Goal: Information Seeking & Learning: Learn about a topic

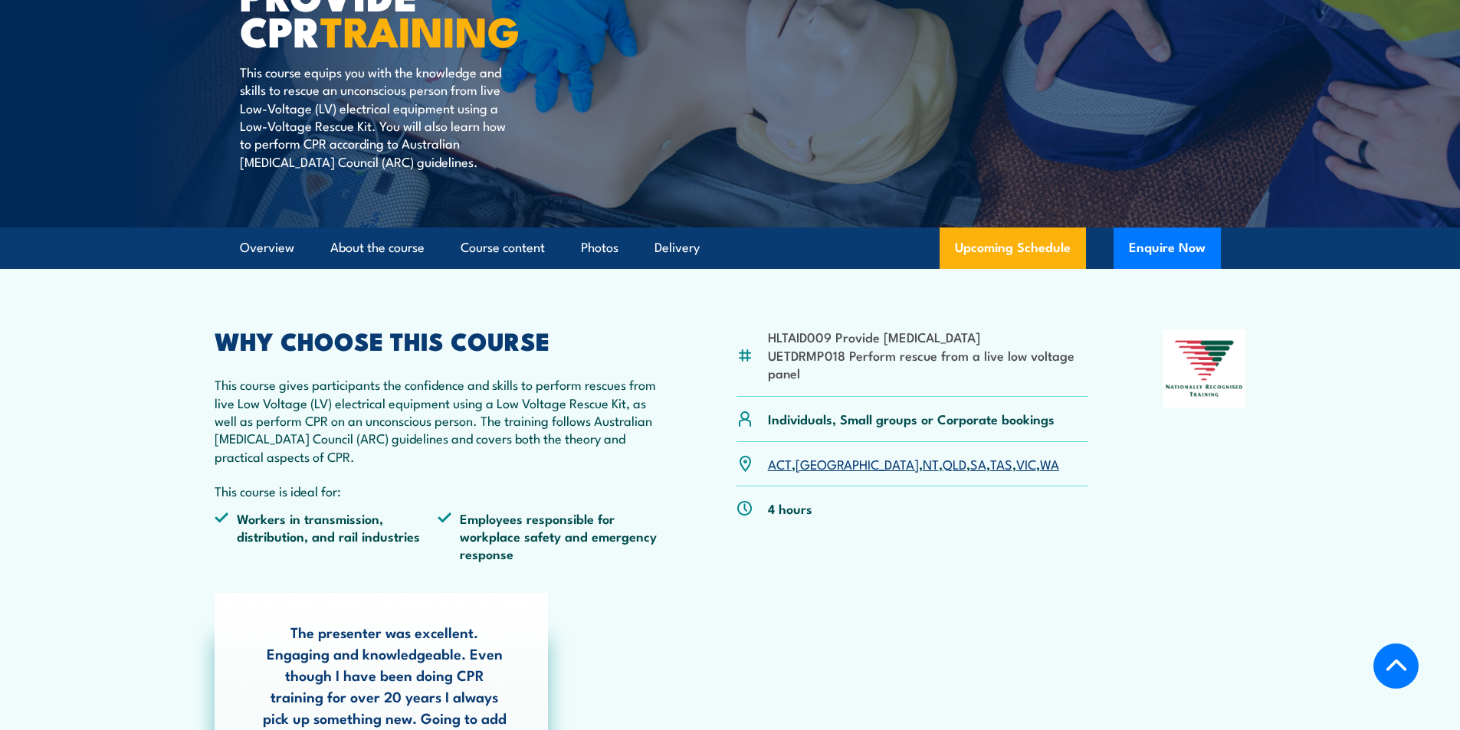
scroll to position [307, 0]
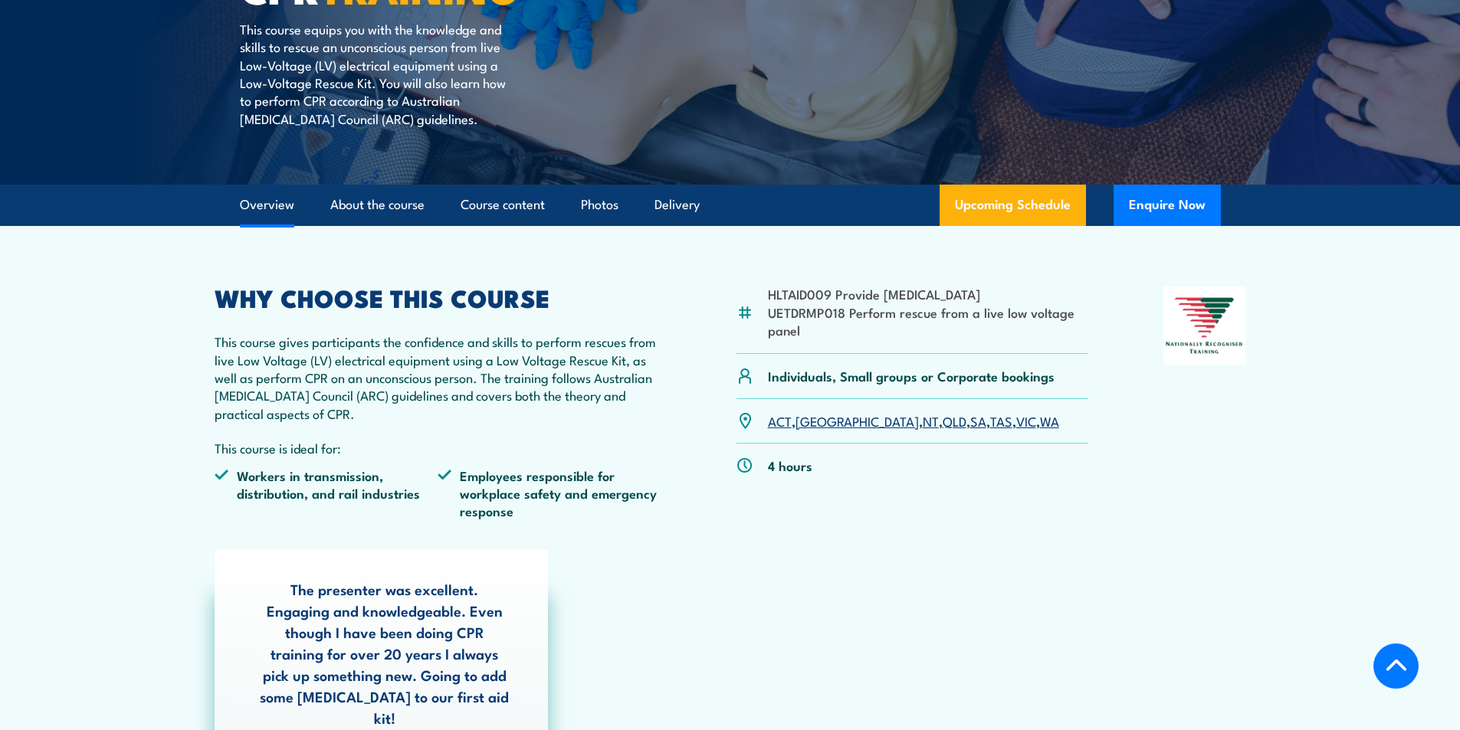
click at [286, 206] on link "Overview" at bounding box center [267, 205] width 54 height 41
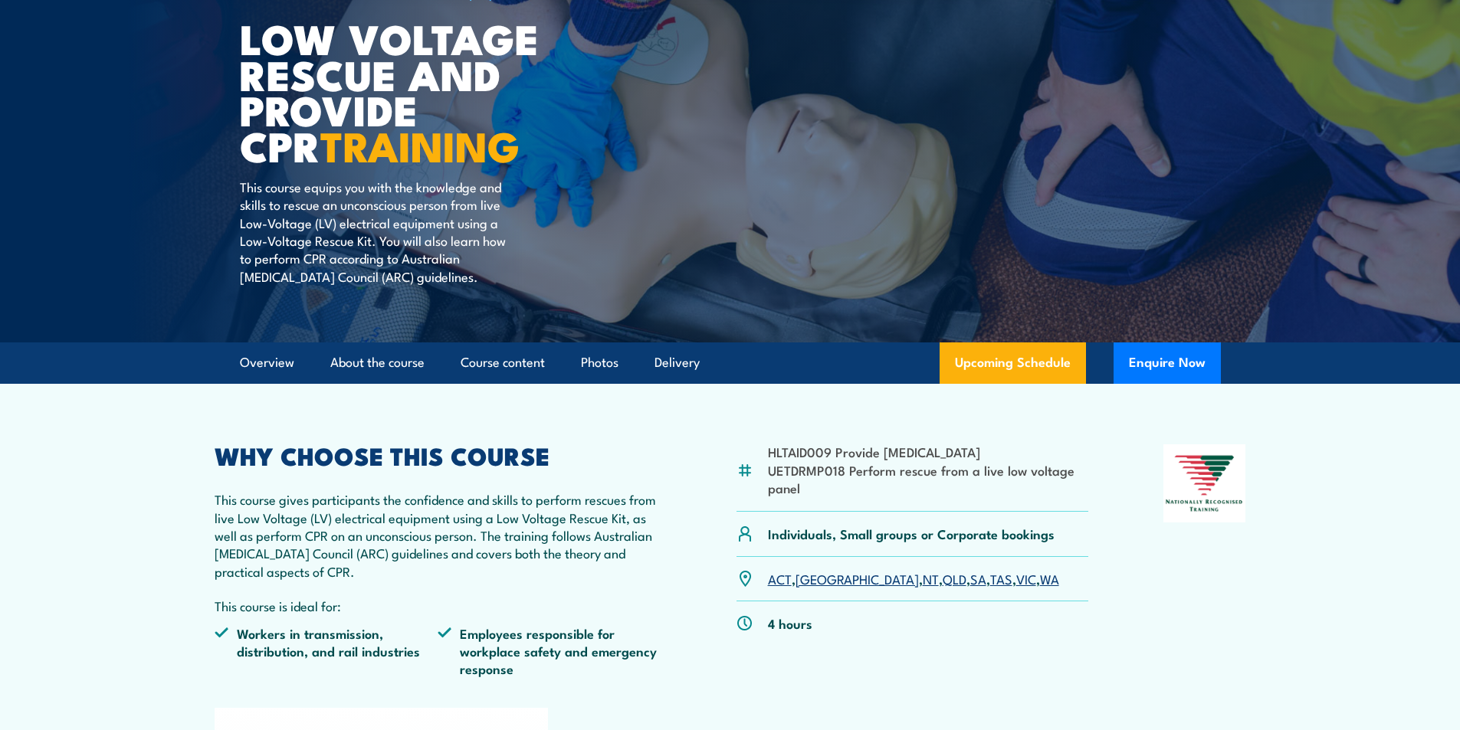
scroll to position [208, 0]
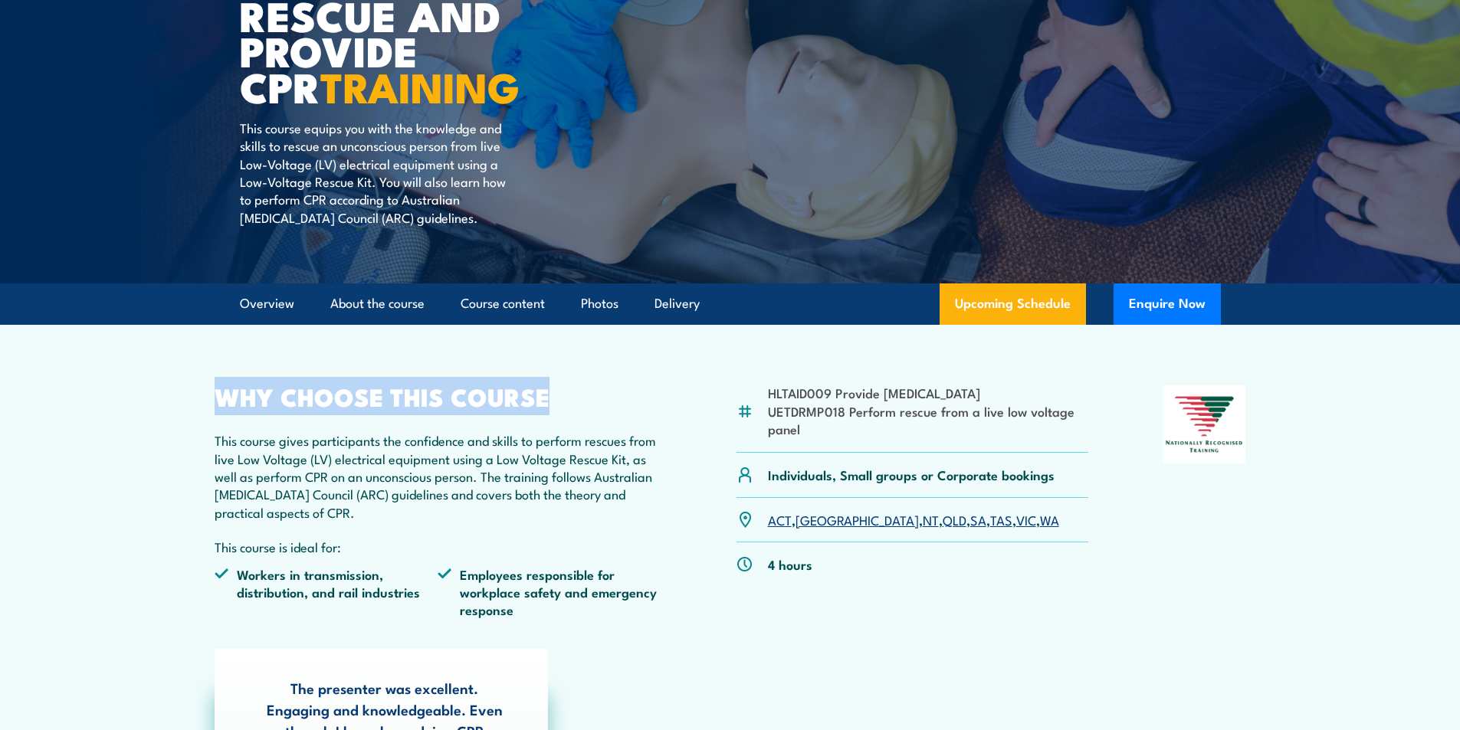
drag, startPoint x: 546, startPoint y: 396, endPoint x: 222, endPoint y: 404, distance: 324.3
click at [222, 404] on h2 "WHY CHOOSE THIS COURSE" at bounding box center [439, 396] width 448 height 21
click at [294, 359] on article "HLTAID009 Provide [MEDICAL_DATA] UETDRMP018 Perform rescue from a live low volt…" at bounding box center [730, 613] width 1073 height 576
click at [266, 392] on h2 "WHY CHOOSE THIS COURSE" at bounding box center [439, 396] width 448 height 21
click at [250, 401] on h2 "WHY CHOOSE THIS COURSE" at bounding box center [439, 396] width 448 height 21
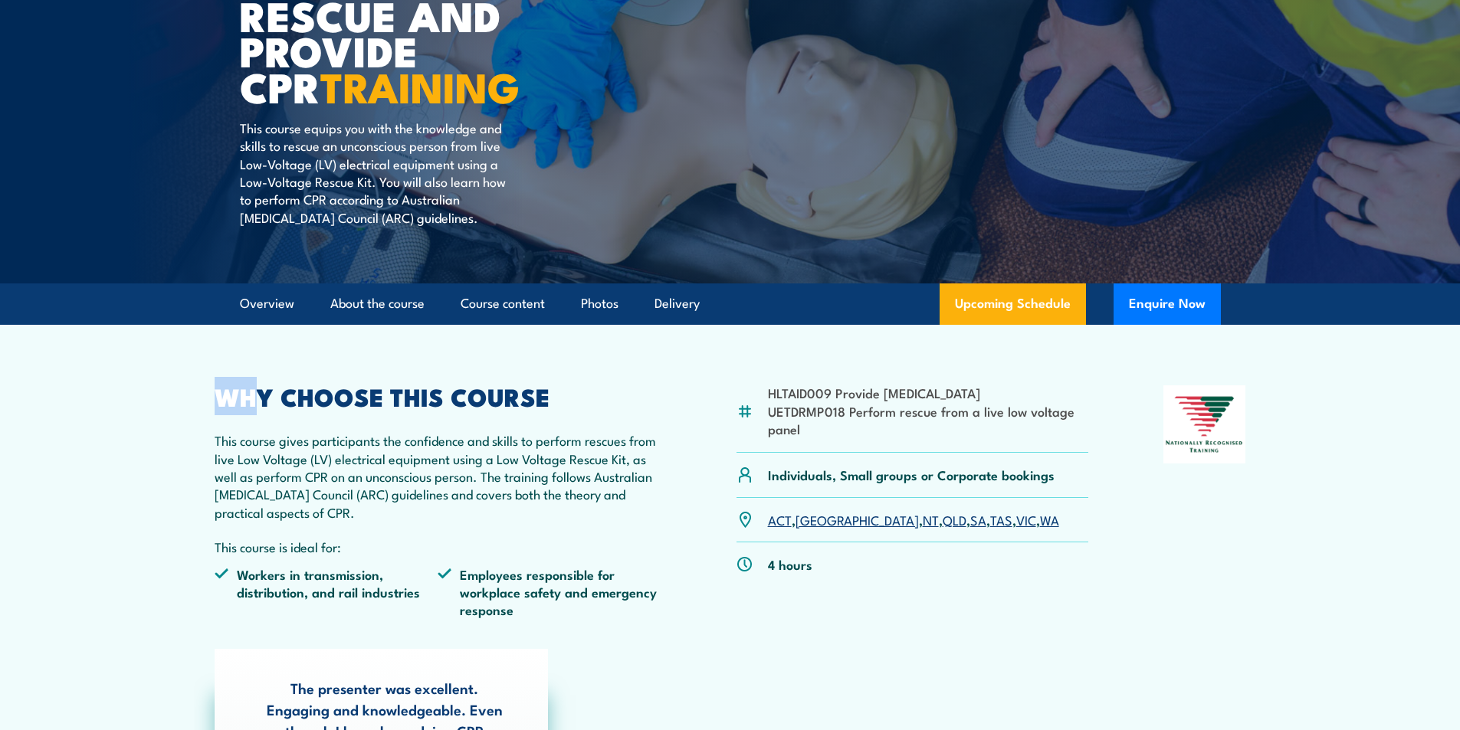
drag, startPoint x: 209, startPoint y: 396, endPoint x: 248, endPoint y: 396, distance: 39.1
click at [248, 396] on article "HLTAID009 Provide [MEDICAL_DATA] UETDRMP018 Perform rescue from a live low volt…" at bounding box center [730, 613] width 1073 height 576
click at [287, 401] on h2 "WHY CHOOSE THIS COURSE" at bounding box center [439, 396] width 448 height 21
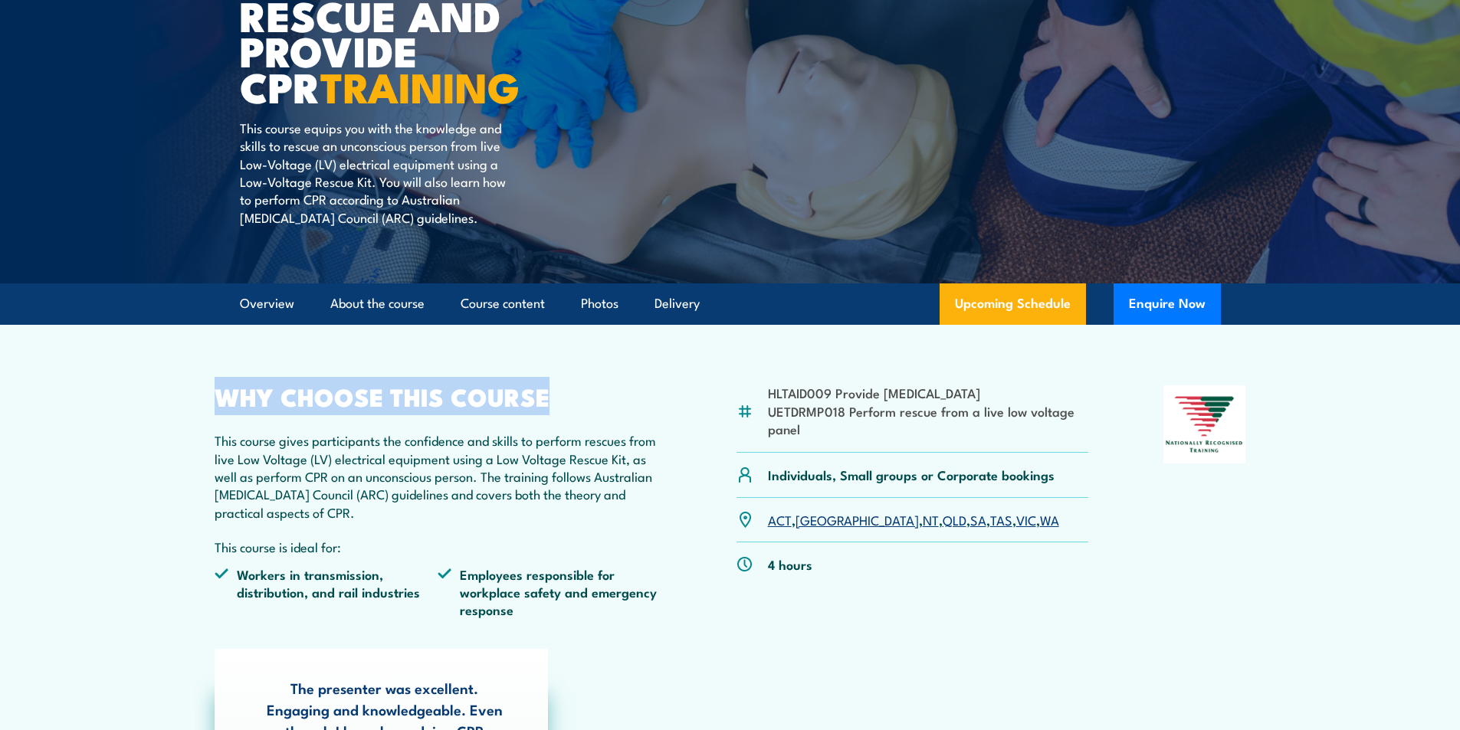
drag, startPoint x: 220, startPoint y: 399, endPoint x: 550, endPoint y: 397, distance: 329.6
click at [550, 397] on h2 "WHY CHOOSE THIS COURSE" at bounding box center [439, 396] width 448 height 21
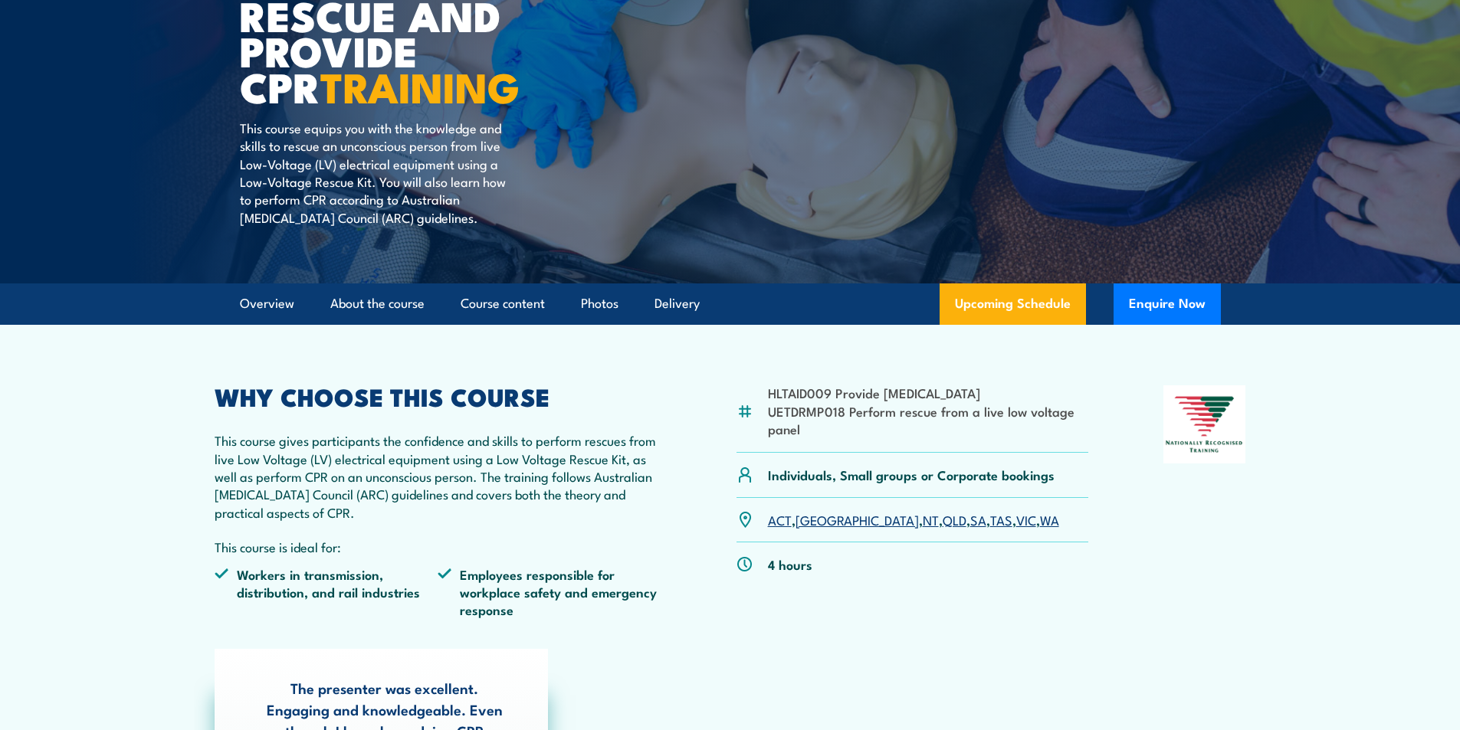
click at [455, 446] on p "This course gives participants the confidence and skills to perform rescues fro…" at bounding box center [439, 477] width 448 height 90
drag, startPoint x: 771, startPoint y: 562, endPoint x: 801, endPoint y: 563, distance: 29.9
click at [801, 563] on p "4 hours" at bounding box center [790, 565] width 44 height 18
drag, startPoint x: 815, startPoint y: 563, endPoint x: 765, endPoint y: 566, distance: 50.6
click at [765, 566] on div "4 hours" at bounding box center [913, 565] width 353 height 44
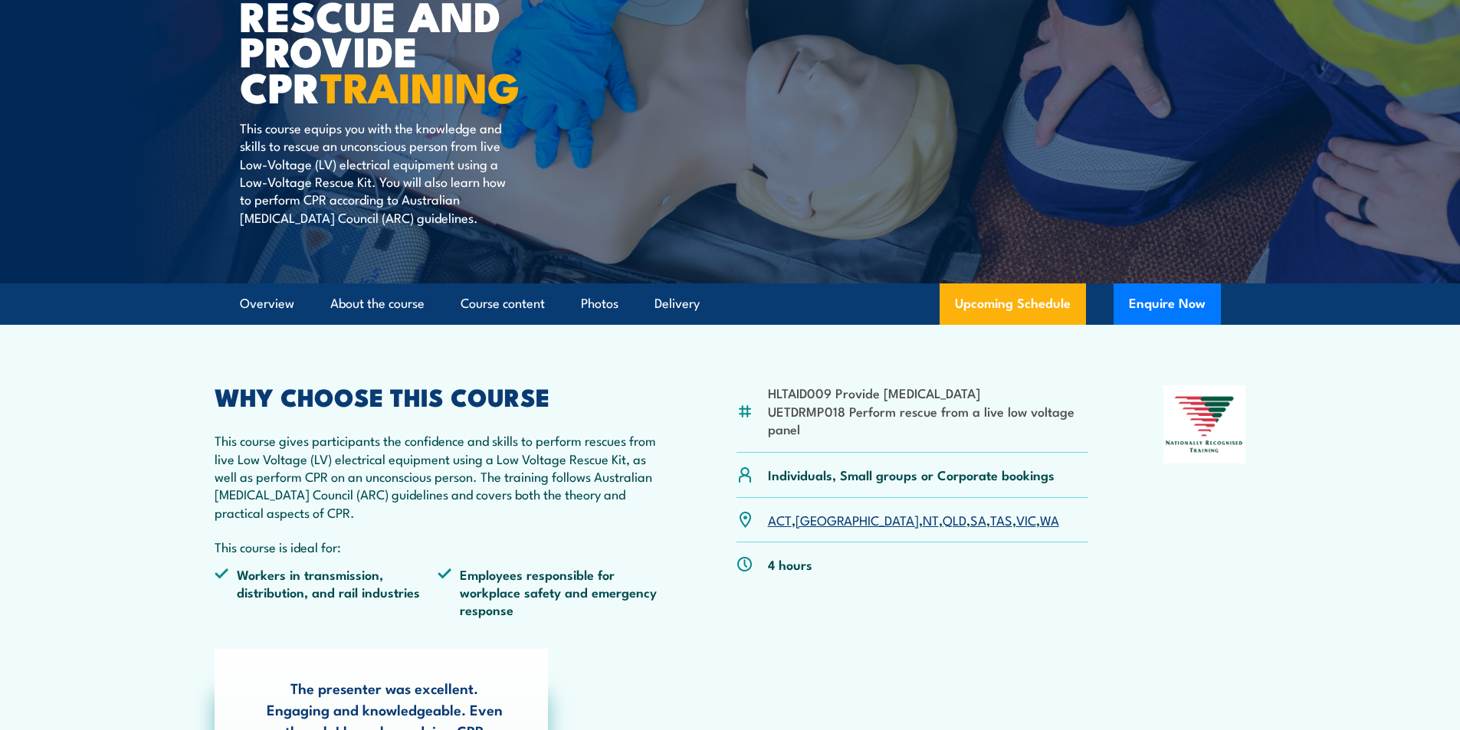
click at [632, 404] on h2 "WHY CHOOSE THIS COURSE" at bounding box center [439, 396] width 448 height 21
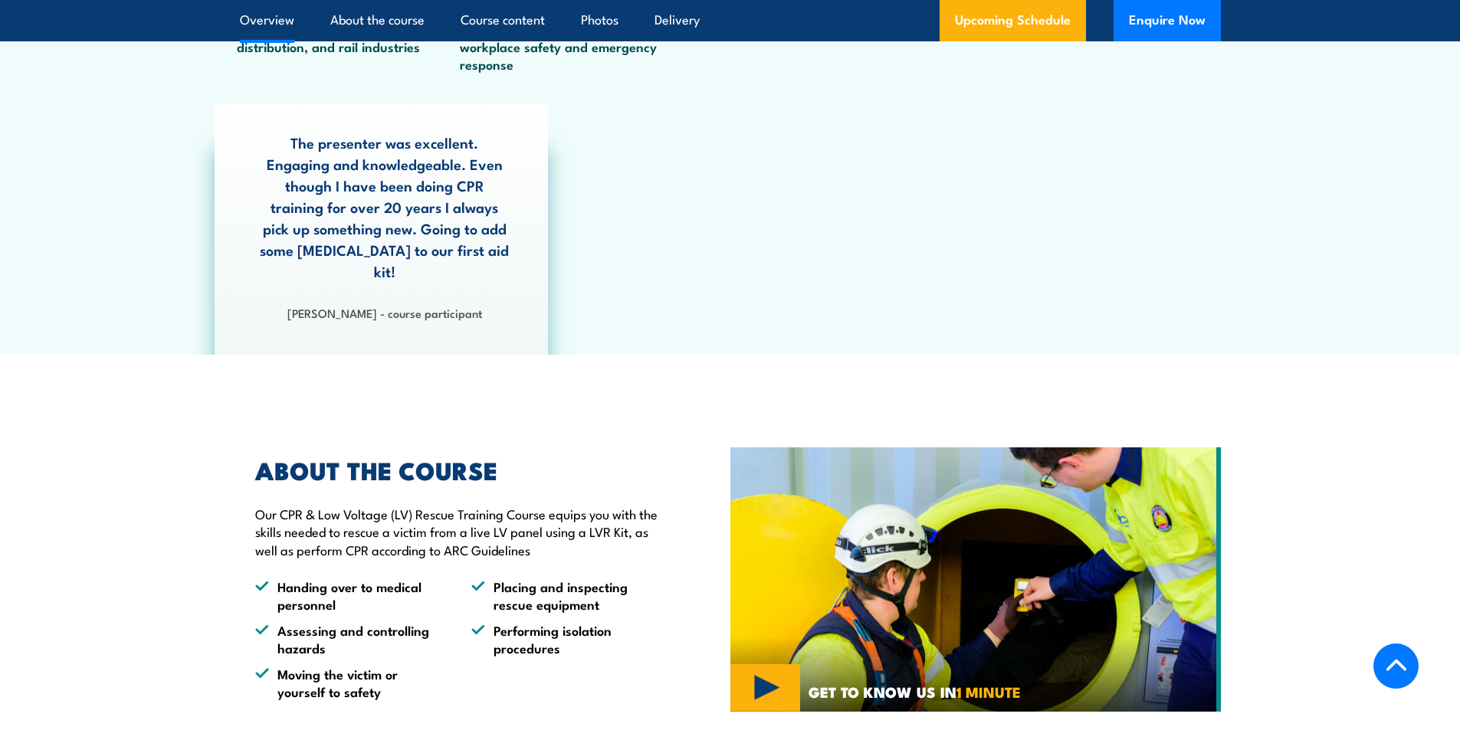
scroll to position [898, 0]
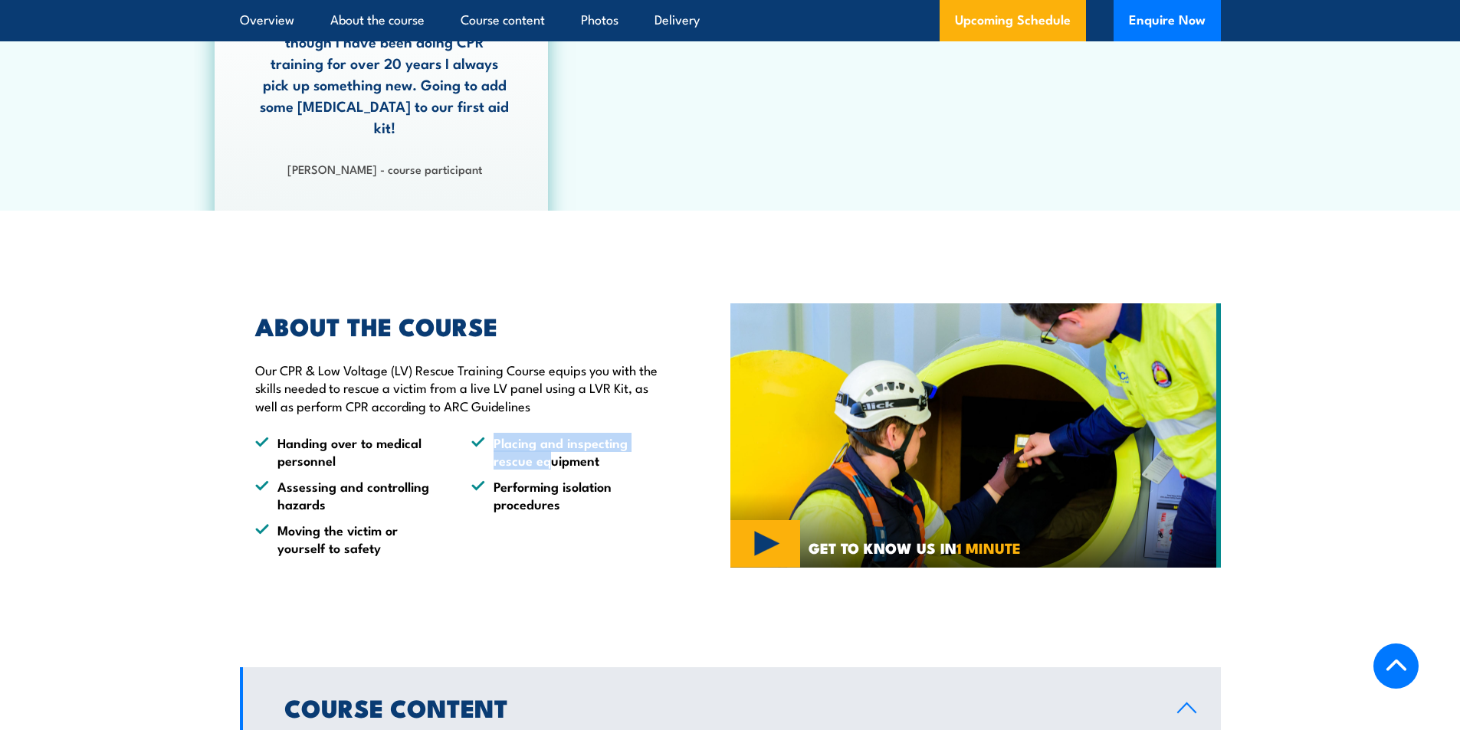
drag, startPoint x: 490, startPoint y: 418, endPoint x: 549, endPoint y: 432, distance: 60.6
click at [549, 434] on li "Placing and inspecting rescue equipment" at bounding box center [565, 452] width 189 height 36
drag, startPoint x: 597, startPoint y: 440, endPoint x: 537, endPoint y: 434, distance: 60.9
click at [537, 434] on li "Placing and inspecting rescue equipment" at bounding box center [565, 452] width 189 height 36
click at [506, 434] on li "Placing and inspecting rescue equipment" at bounding box center [565, 452] width 189 height 36
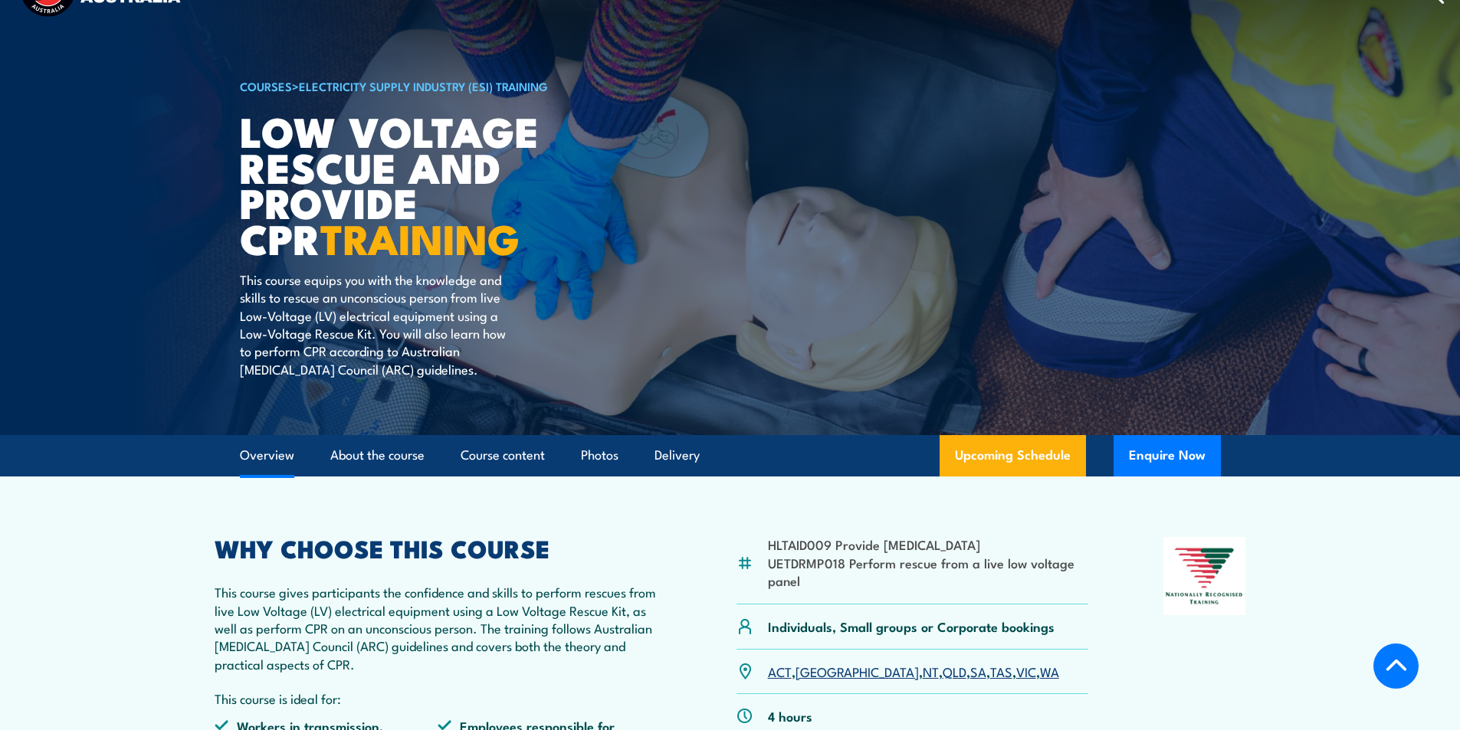
scroll to position [0, 0]
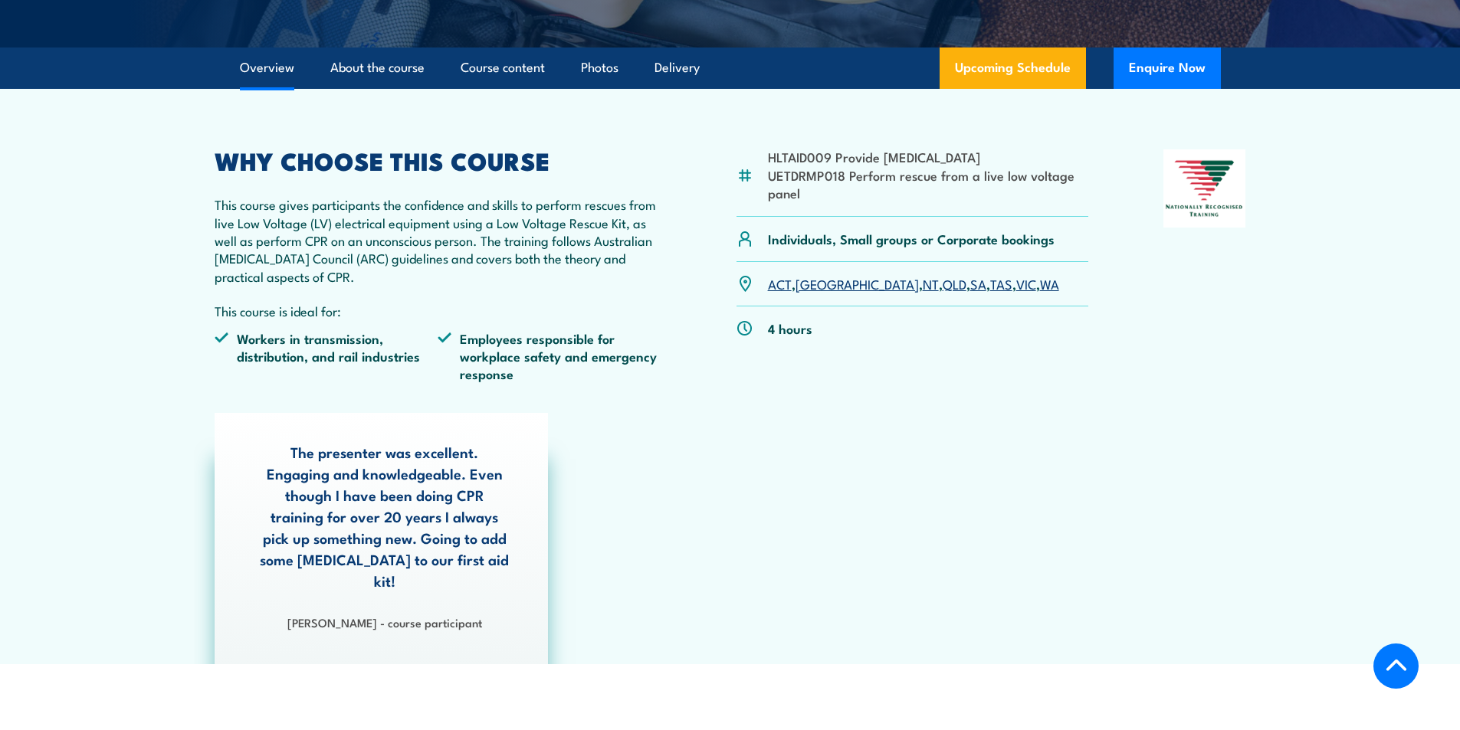
scroll to position [438, 0]
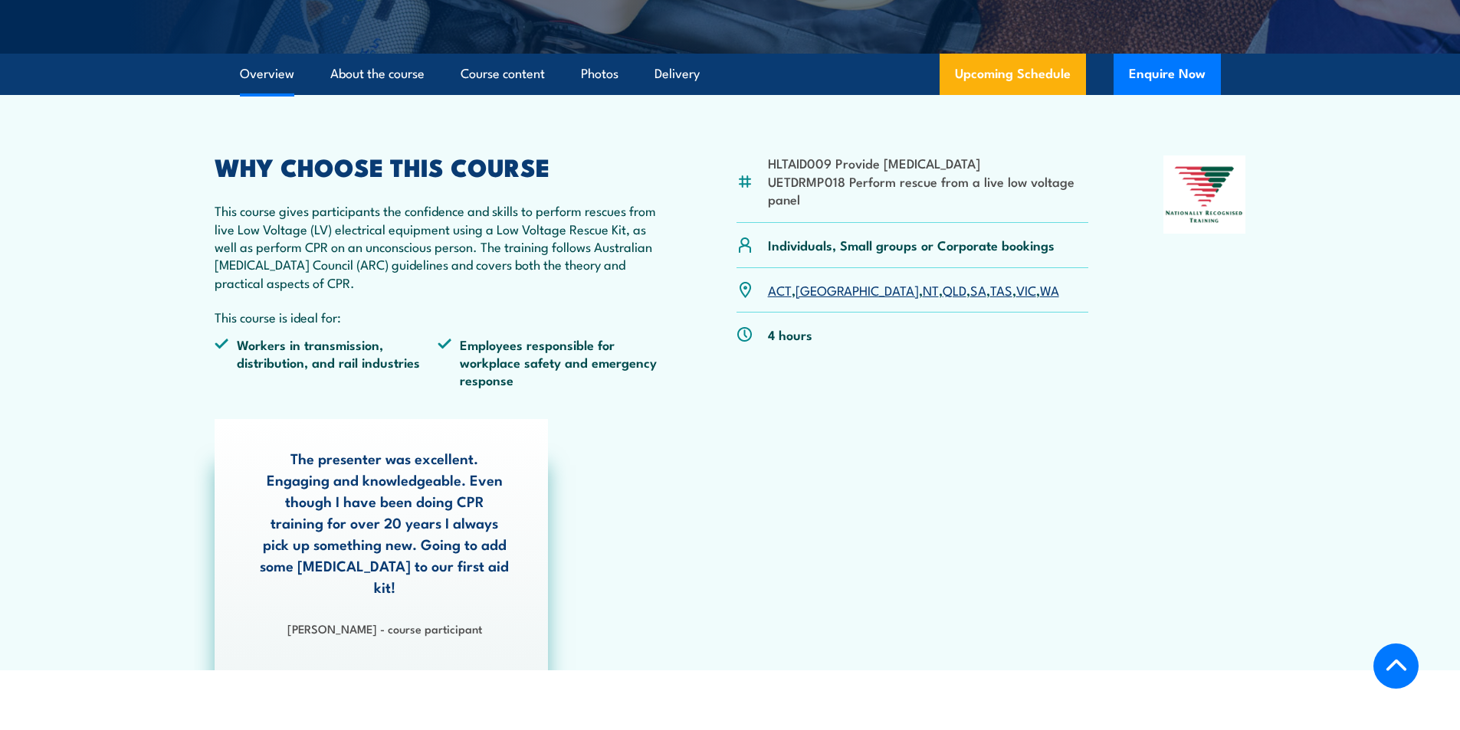
click at [207, 416] on article "HLTAID009 Provide [MEDICAL_DATA] UETDRMP018 Perform rescue from a live low volt…" at bounding box center [730, 383] width 1073 height 576
